Goal: Find specific page/section: Find specific page/section

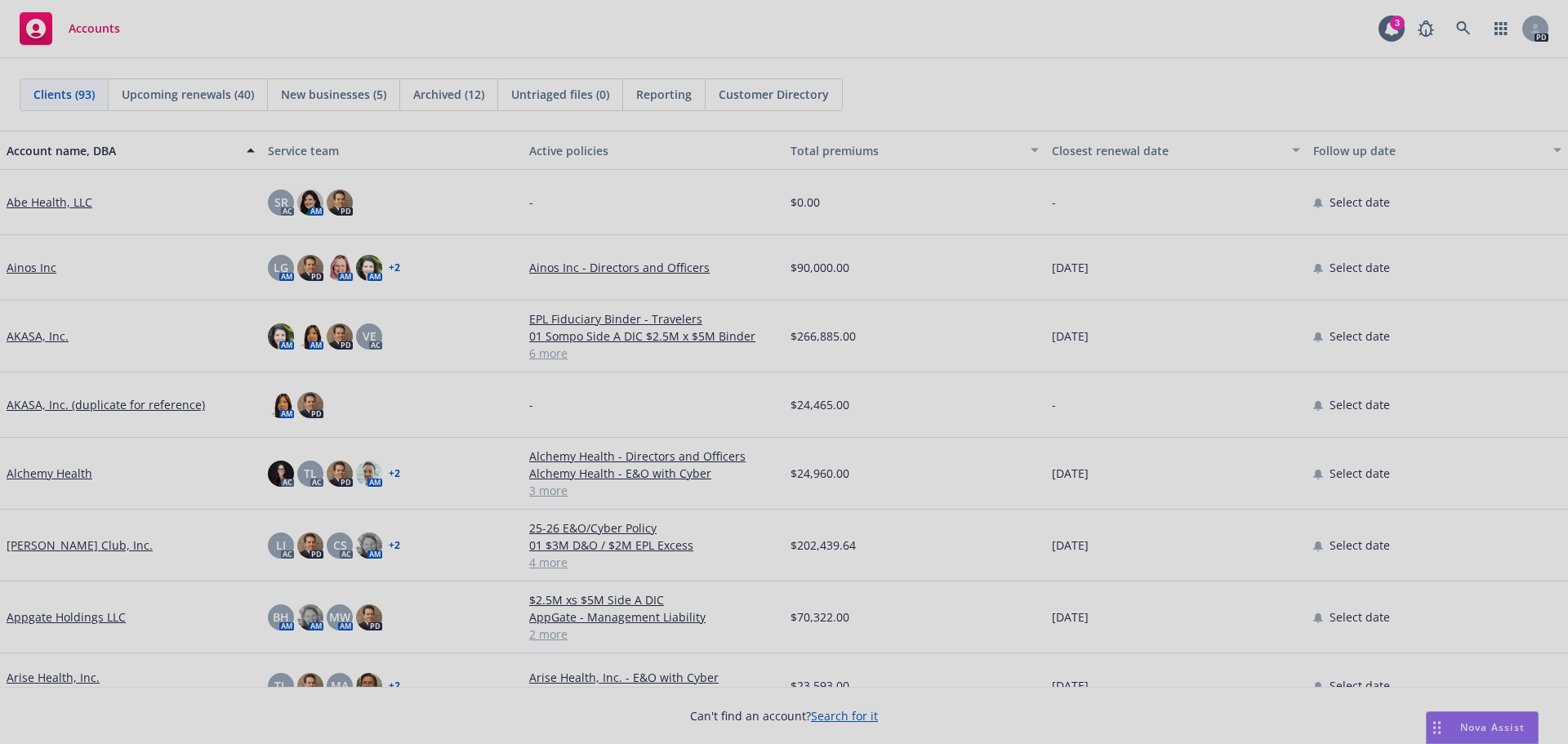
click at [1491, 31] on div at bounding box center [784, 372] width 1568 height 744
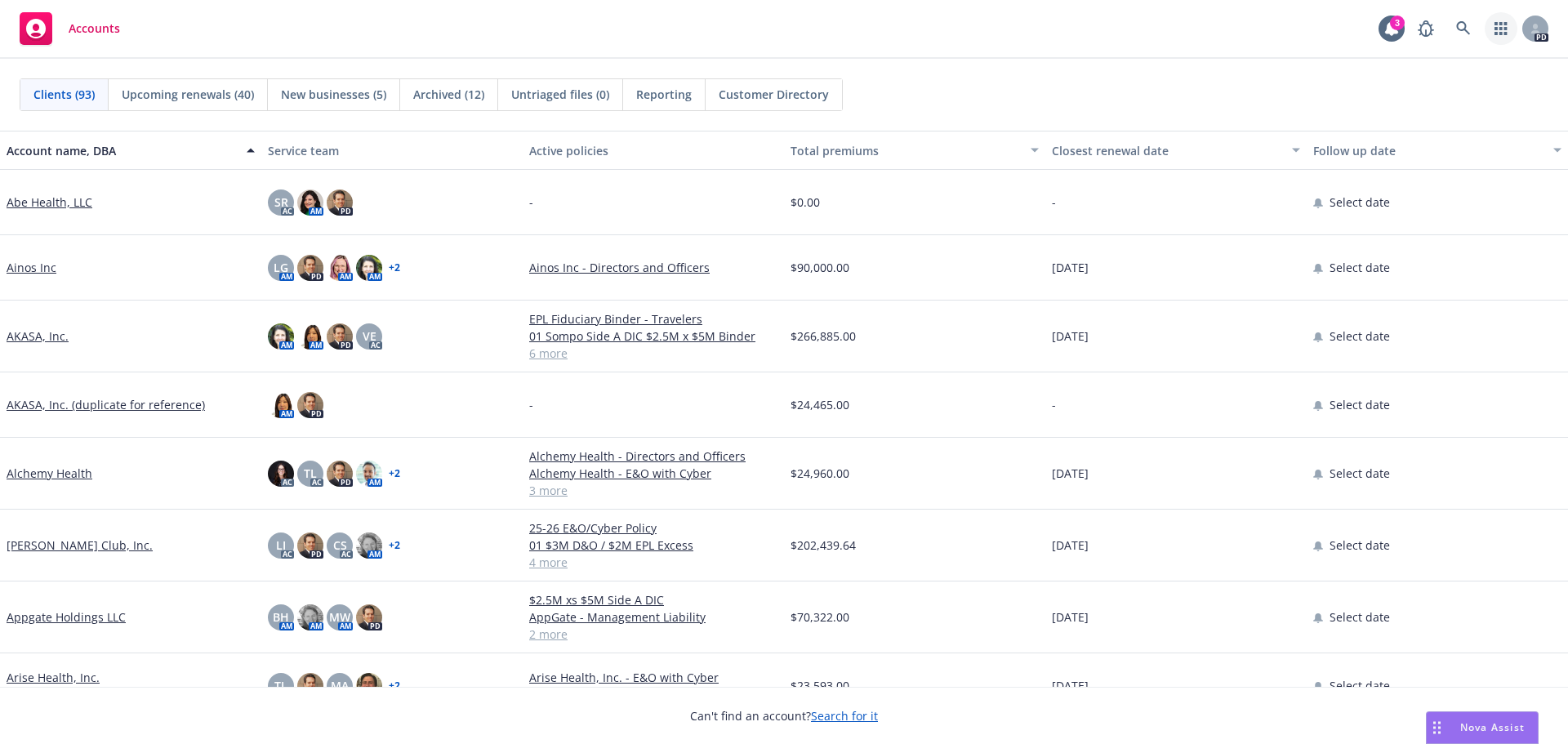
click at [1496, 30] on icon "button" at bounding box center [1501, 29] width 13 height 13
click at [1385, 35] on icon at bounding box center [1391, 28] width 16 height 16
click at [1468, 30] on icon at bounding box center [1463, 29] width 15 height 15
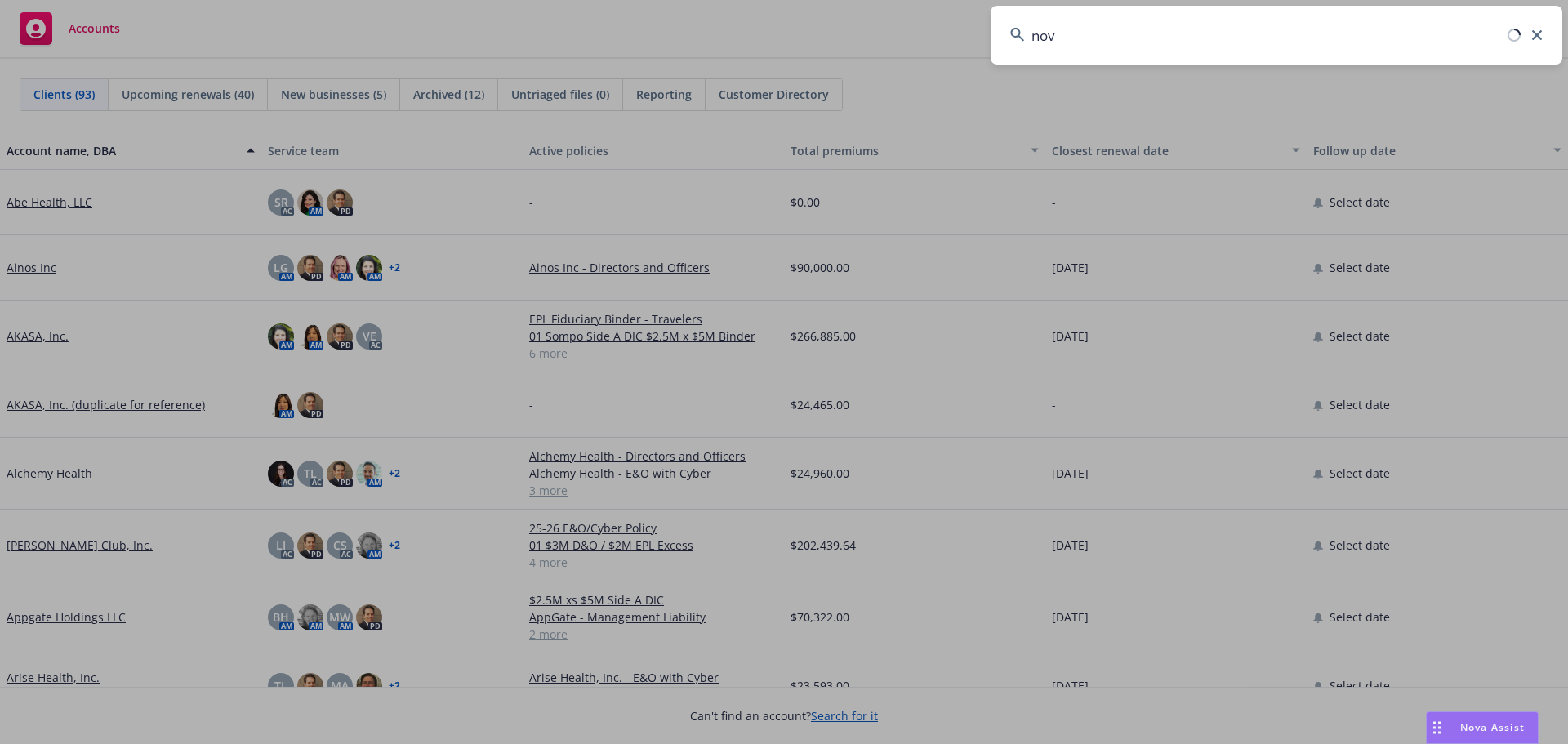
type input "nova"
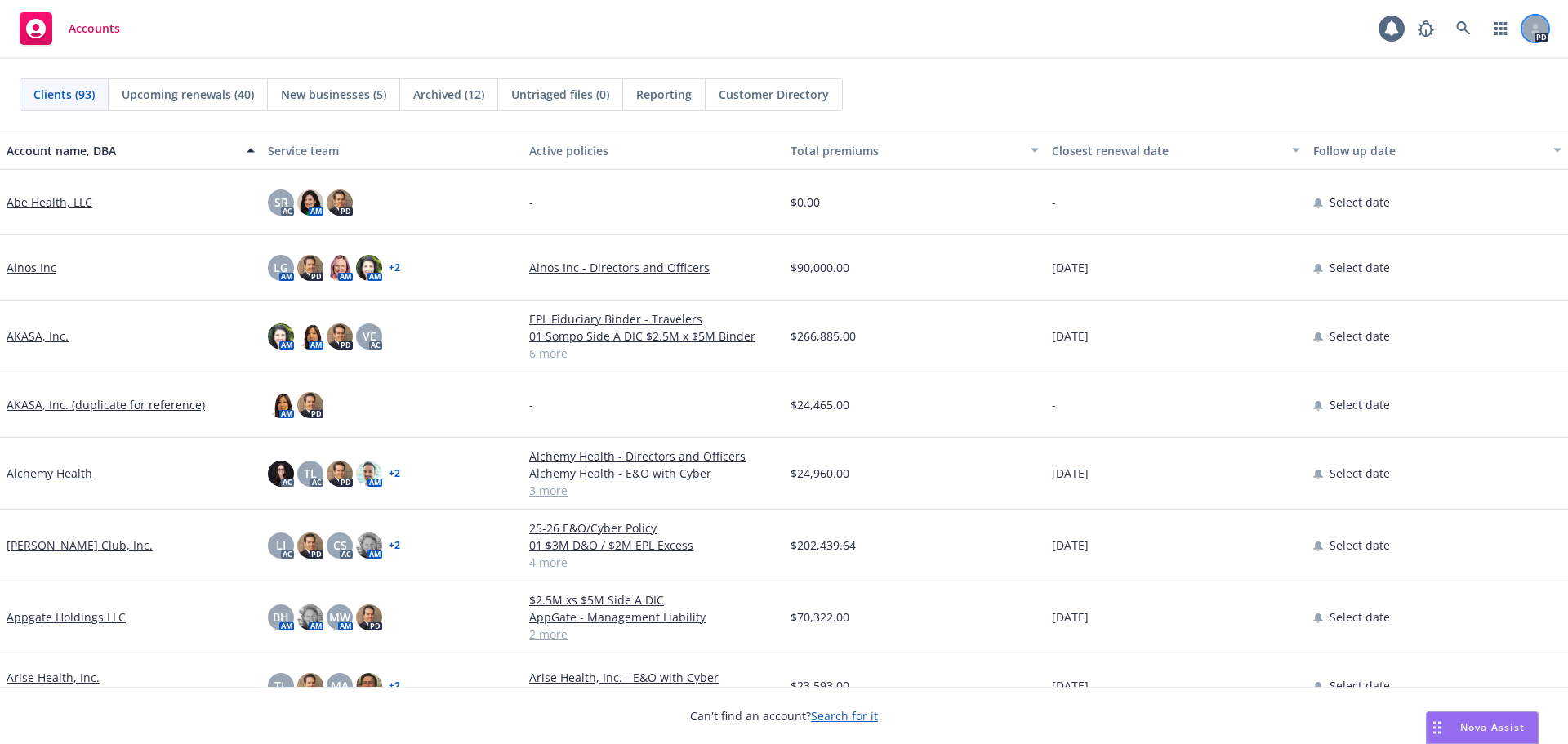
click at [1539, 38] on div at bounding box center [1535, 29] width 26 height 26
click at [1057, 42] on div "Accounts 1 PD" at bounding box center [784, 29] width 1568 height 59
click at [1497, 32] on icon "button" at bounding box center [1500, 29] width 12 height 13
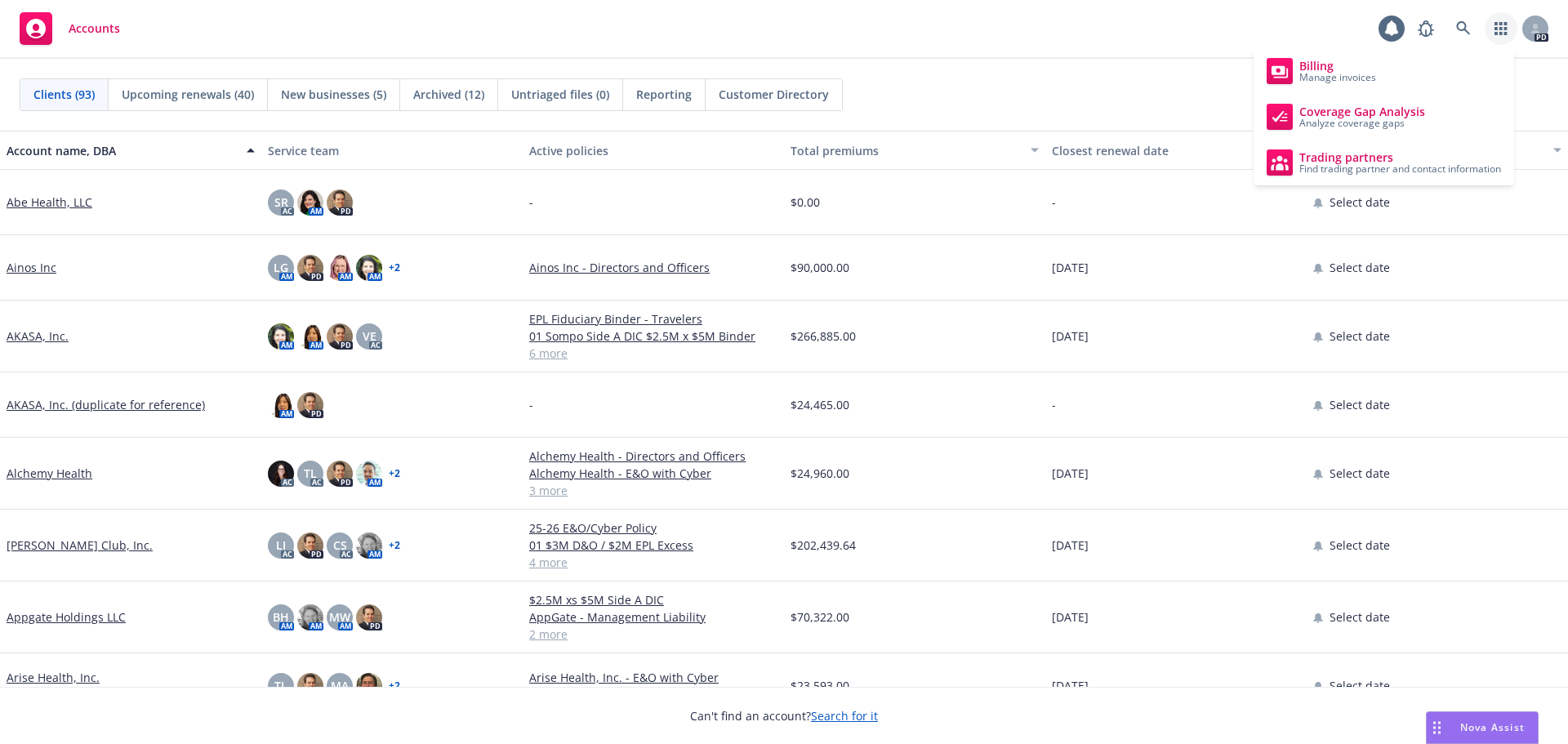
click at [1499, 30] on icon "button" at bounding box center [1501, 29] width 13 height 13
click at [1484, 721] on span "Nova Assist" at bounding box center [1491, 727] width 64 height 14
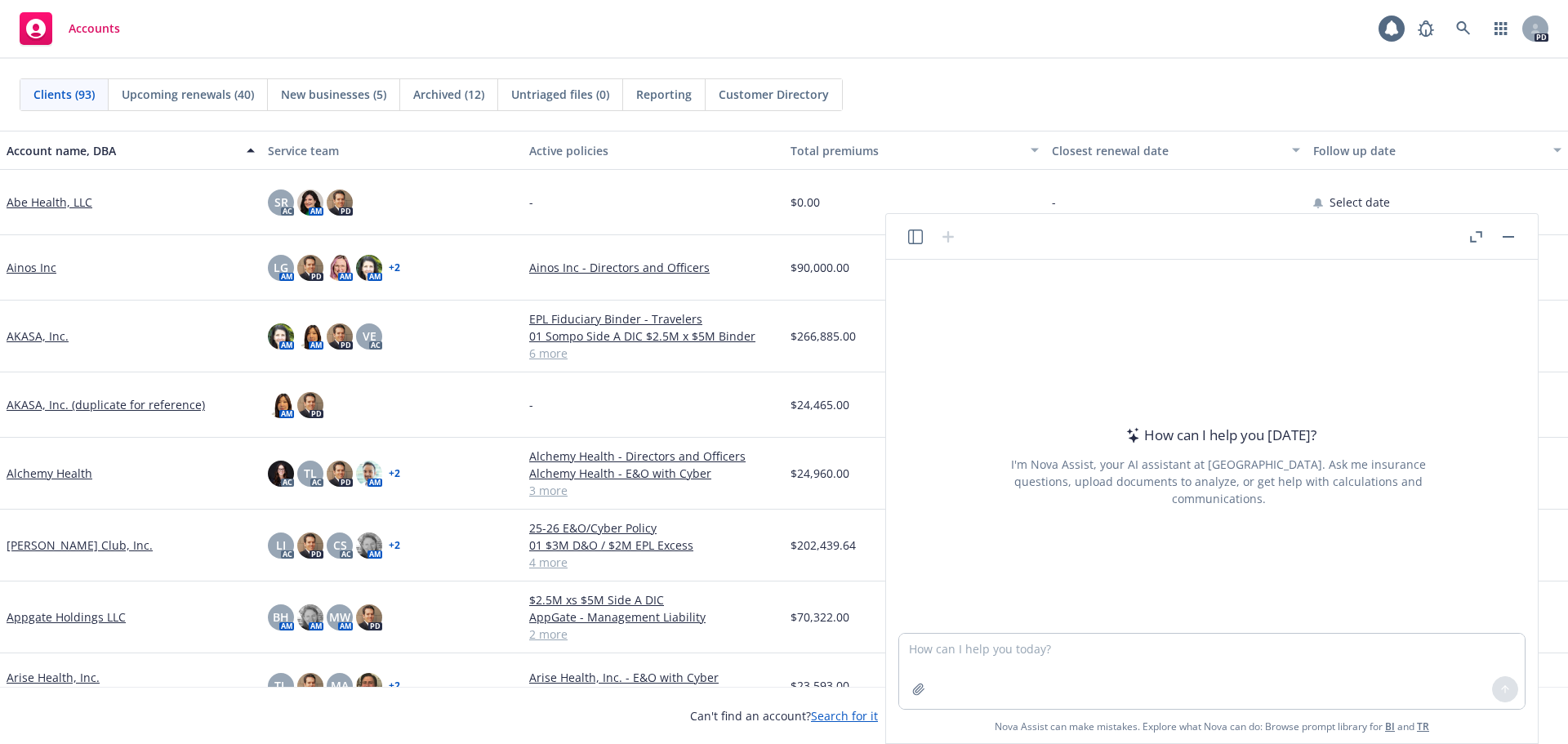
click at [1507, 230] on button "button" at bounding box center [1507, 236] width 20 height 20
